Goal: Task Accomplishment & Management: Manage account settings

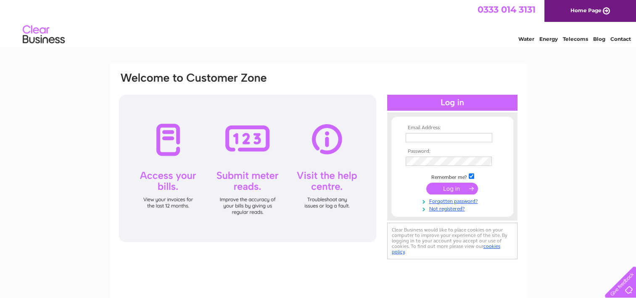
click at [441, 135] on input "text" at bounding box center [449, 137] width 87 height 9
paste input "accounts@spirit-healthcare.co.uk"
type input "accounts@spirit-healthcare.co.uk"
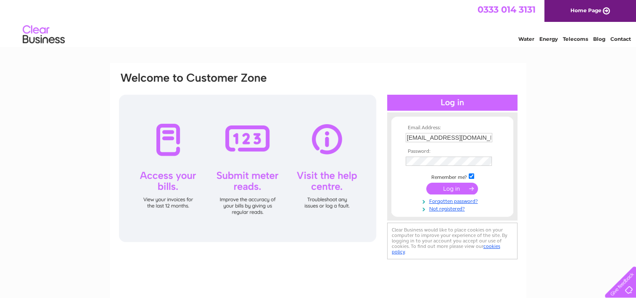
click at [434, 188] on input "submit" at bounding box center [452, 189] width 52 height 12
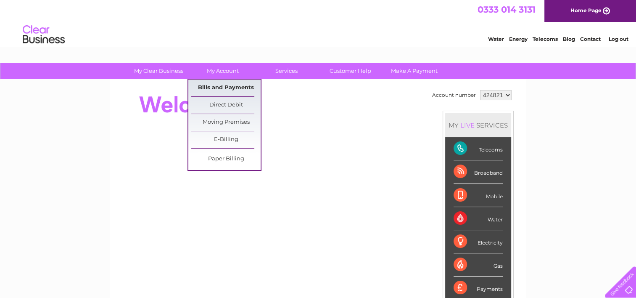
click at [217, 85] on link "Bills and Payments" at bounding box center [225, 87] width 69 height 17
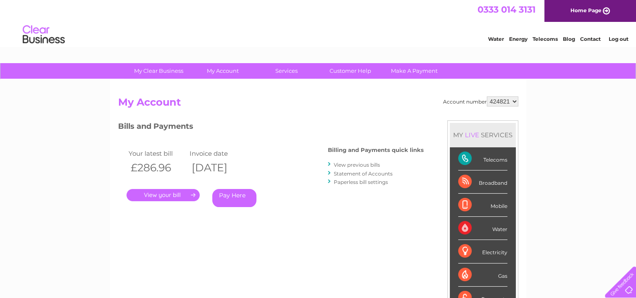
click at [151, 194] on link "." at bounding box center [163, 195] width 73 height 12
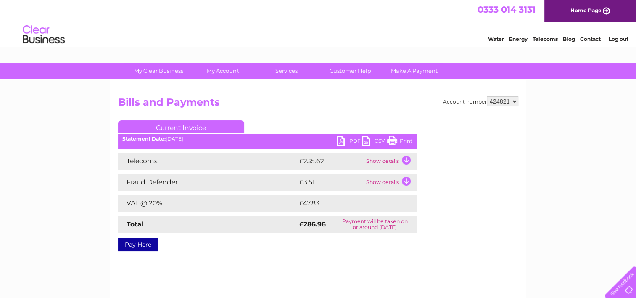
click at [343, 143] on link "PDF" at bounding box center [349, 142] width 25 height 12
